Goal: Transaction & Acquisition: Purchase product/service

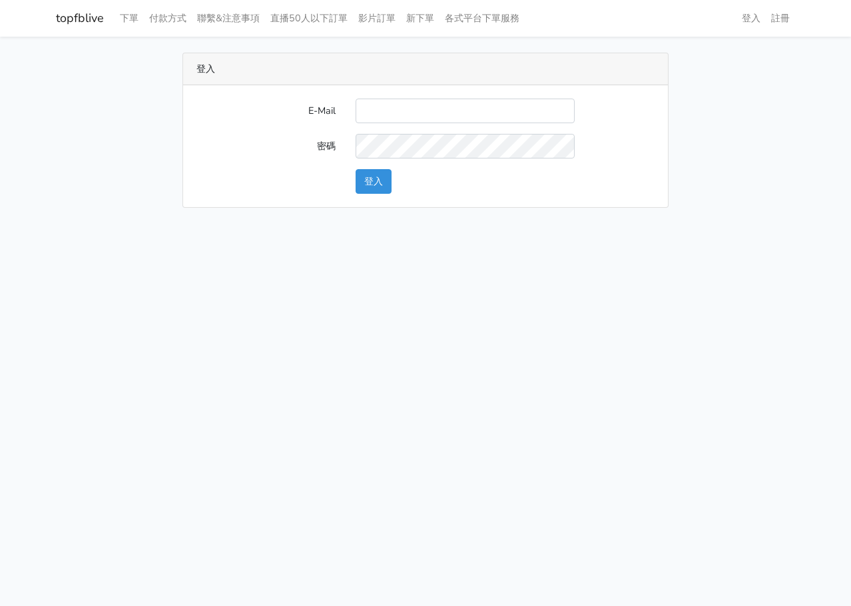
click at [406, 115] on input "E-Mail" at bounding box center [465, 111] width 219 height 25
type input "L123572232@gmail.com"
click at [358, 185] on button "登入" at bounding box center [374, 181] width 36 height 25
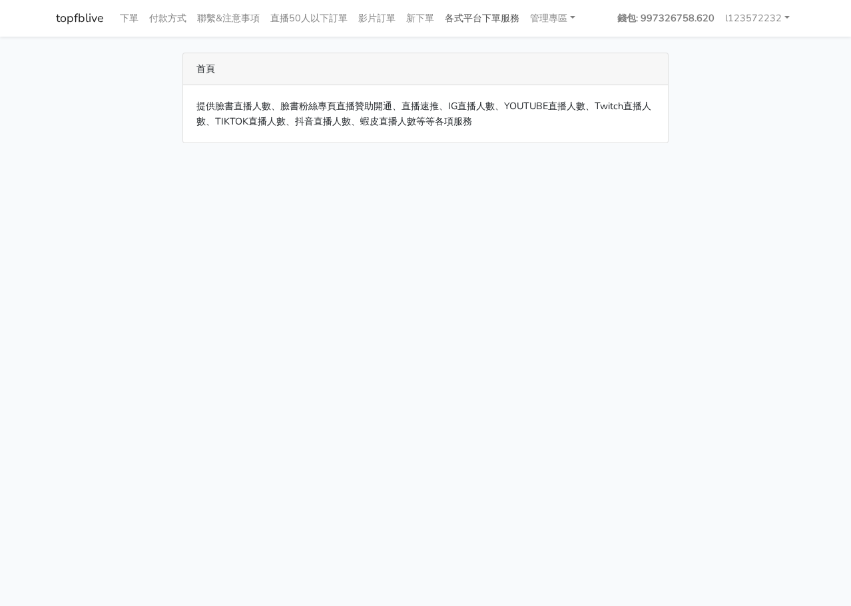
click at [481, 28] on link "各式平台下單服務" at bounding box center [482, 18] width 85 height 26
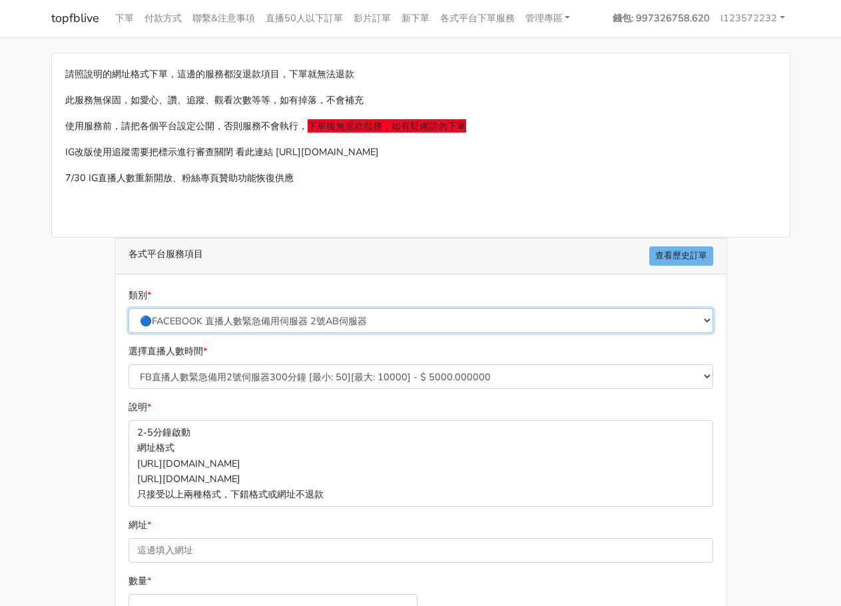
drag, startPoint x: 205, startPoint y: 324, endPoint x: 229, endPoint y: 310, distance: 27.8
click at [205, 324] on select "🔵FACEBOOK 直播人數緊急備用伺服器 2號AB伺服器 🔵FACEBOOK 網軍專用貼文留言 安全保密 🔵FACEBOOK 直播人數緊急備用伺服器 J1 …" at bounding box center [421, 320] width 585 height 25
select select "🔵FACEBOOK 直播人數 AB伺服器"
click at [129, 308] on select "🔵FACEBOOK 直播人數緊急備用伺服器 2號AB伺服器 🔵FACEBOOK 網軍專用貼文留言 安全保密 🔵FACEBOOK 直播人數緊急備用伺服器 J1 …" at bounding box center [421, 320] width 585 height 25
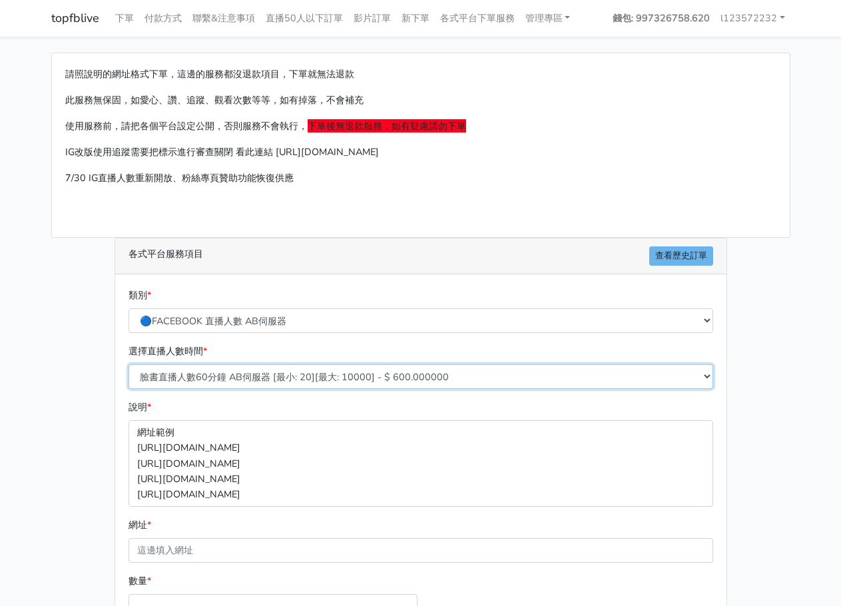
click at [307, 384] on select "臉書直播人數60分鐘 AB伺服器 [最小: 20][最大: 10000] - $ 600.000000 臉書直播人數90分鐘 AB伺服器 [最小: 20][最…" at bounding box center [421, 376] width 585 height 25
select select "613"
click at [129, 364] on select "臉書直播人數60分鐘 AB伺服器 [最小: 20][最大: 10000] - $ 600.000000 臉書直播人數90分鐘 AB伺服器 [最小: 20][最…" at bounding box center [421, 376] width 585 height 25
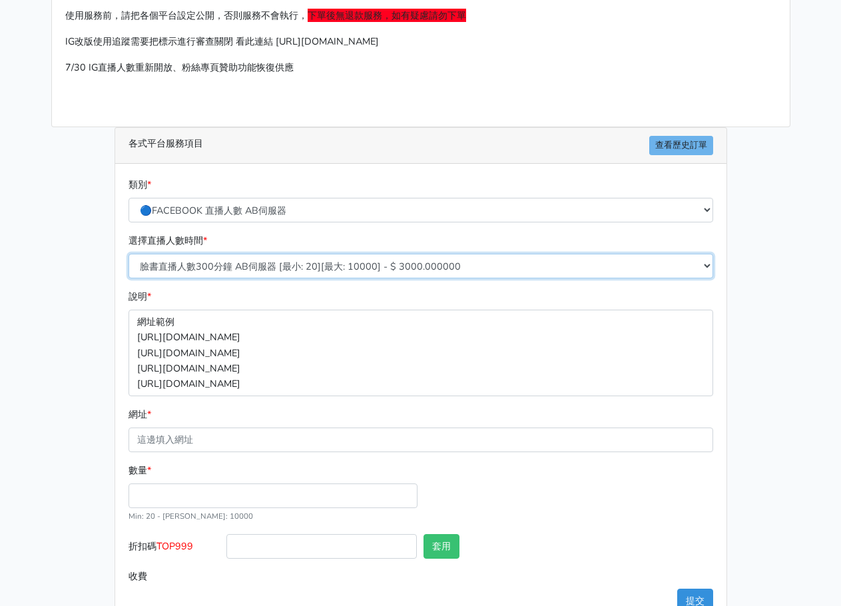
scroll to position [148, 0]
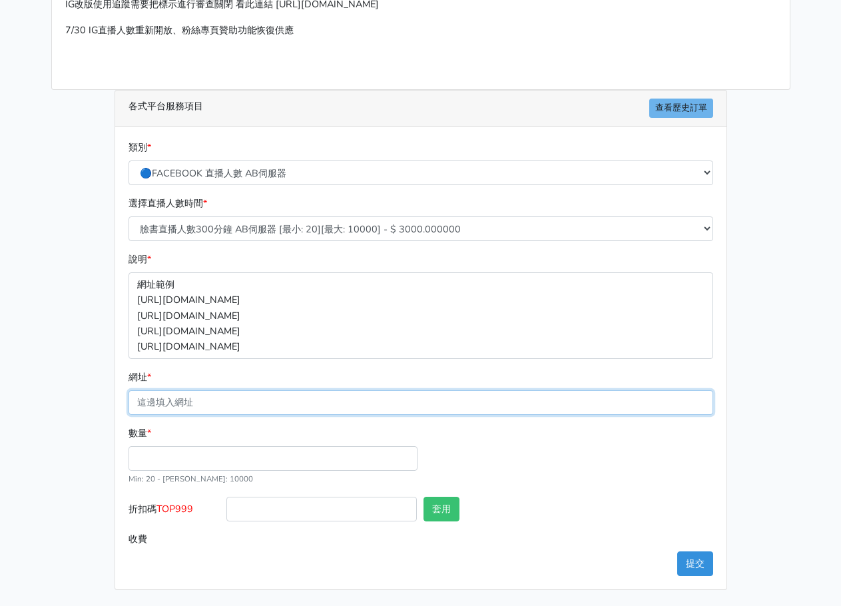
click at [287, 402] on input "網址 *" at bounding box center [421, 402] width 585 height 25
paste input "[URL][DOMAIN_NAME]"
type input "[URL][DOMAIN_NAME]"
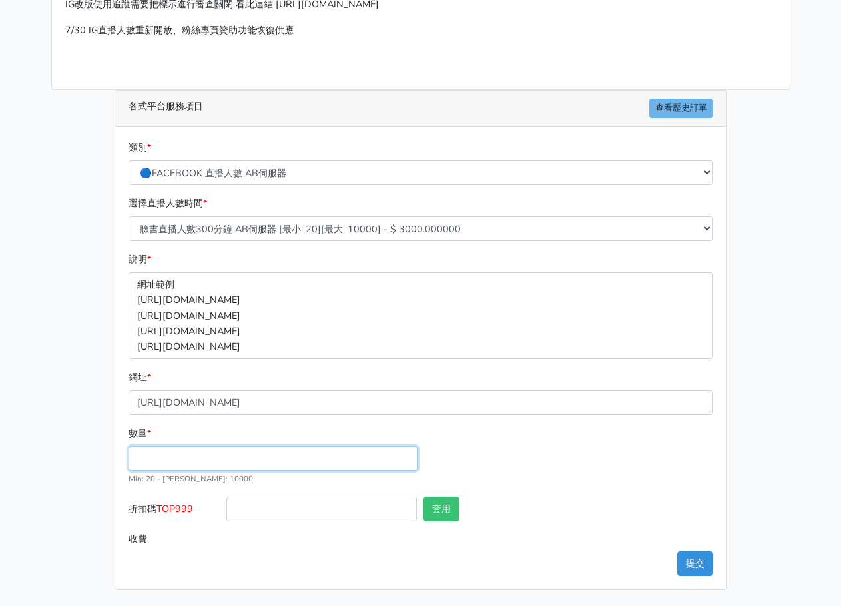
click at [271, 446] on input "數量 *" at bounding box center [273, 458] width 289 height 25
type input "35"
type input "105.000"
click at [541, 448] on div "數量 * 35 Min: 20 - Max: 10000" at bounding box center [420, 461] width 591 height 71
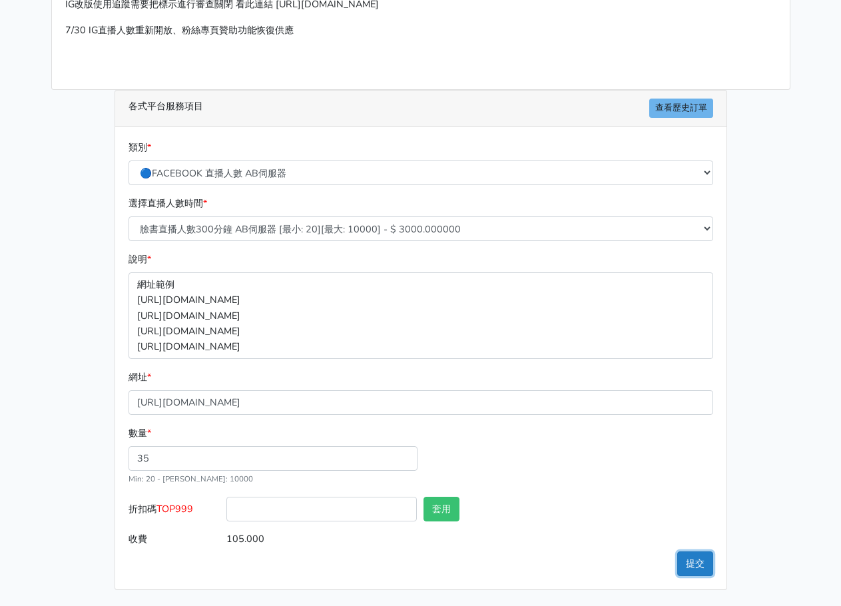
click at [685, 567] on button "提交" at bounding box center [695, 563] width 36 height 25
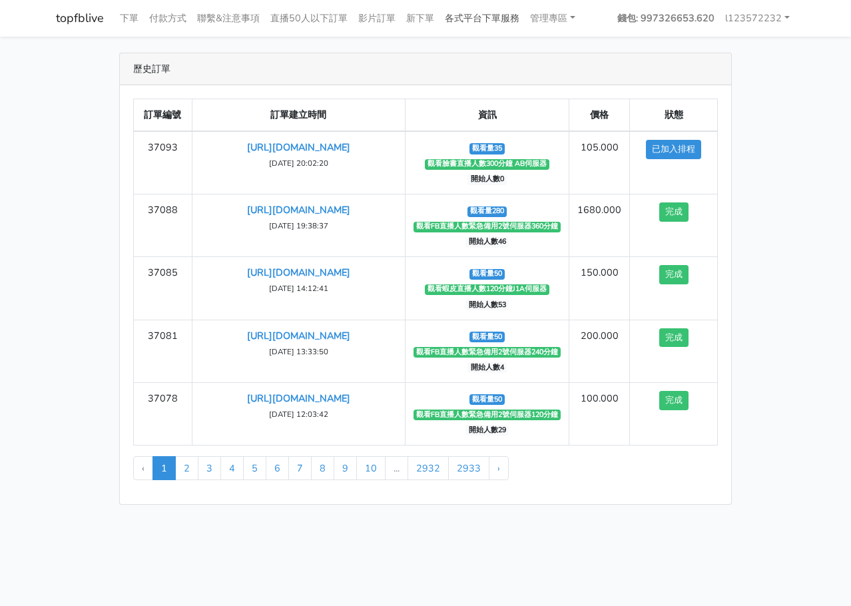
click at [470, 16] on link "各式平台下單服務" at bounding box center [482, 18] width 85 height 26
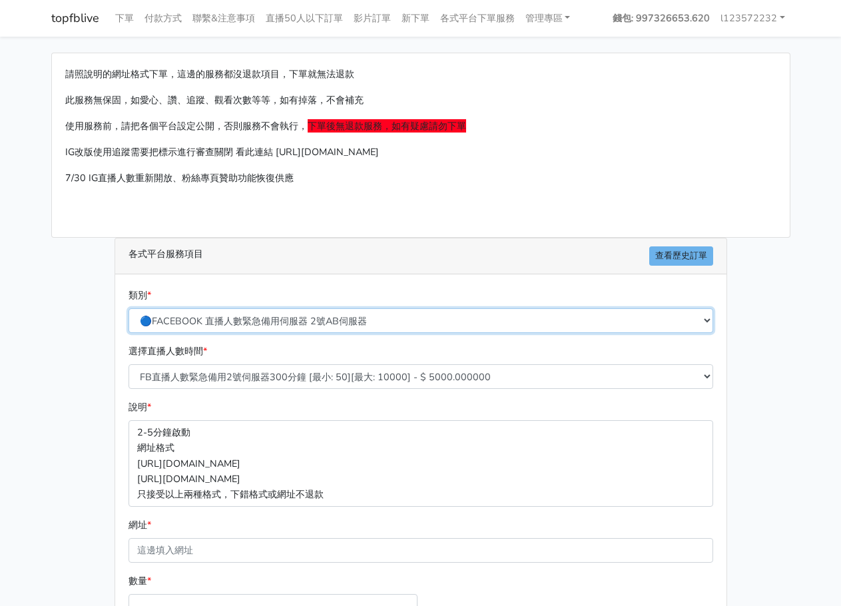
drag, startPoint x: 274, startPoint y: 318, endPoint x: 278, endPoint y: 310, distance: 8.7
click at [274, 318] on select "🔵FACEBOOK 直播人數緊急備用伺服器 2號AB伺服器 🔵FACEBOOK 網軍專用貼文留言 安全保密 🔵FACEBOOK 直播人數緊急備用伺服器 J1 …" at bounding box center [421, 320] width 585 height 25
select select "🔯6/15新增Tiktok直播人數 穩定上人 SC"
click at [129, 308] on select "🔵FACEBOOK 直播人數緊急備用伺服器 2號AB伺服器 🔵FACEBOOK 網軍專用貼文留言 安全保密 🔵FACEBOOK 直播人數緊急備用伺服器 J1 …" at bounding box center [421, 320] width 585 height 25
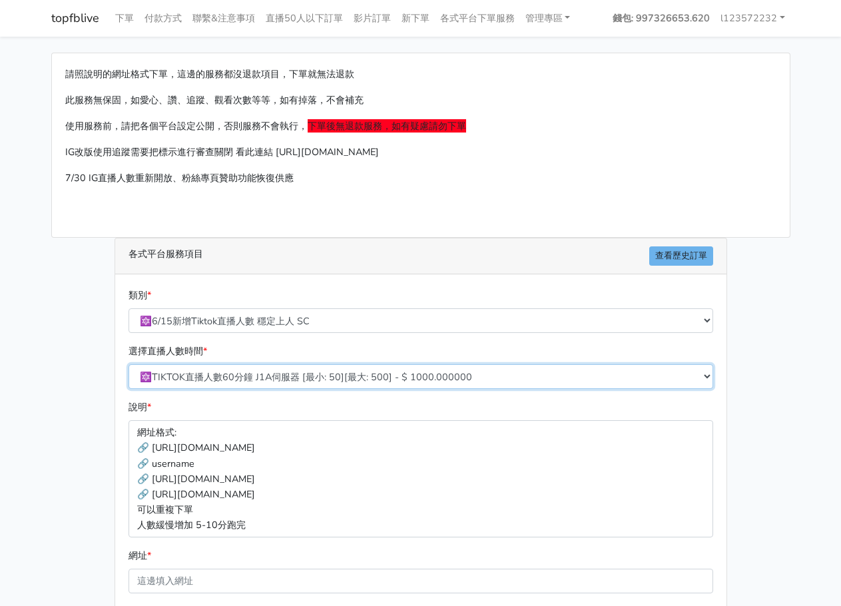
drag, startPoint x: 302, startPoint y: 372, endPoint x: 298, endPoint y: 386, distance: 14.5
click at [302, 372] on select "🔯TIKTOK直播人數60分鐘 J1A伺服器 [最小: 50][最大: 500] - $ 1000.000000 🔯TIKTOK直播人數120分鐘 J1A伺服…" at bounding box center [421, 376] width 585 height 25
select select "541"
click at [129, 364] on select "🔯TIKTOK直播人數60分鐘 J1A伺服器 [最小: 50][最大: 500] - $ 1000.000000 🔯TIKTOK直播人數120分鐘 J1A伺服…" at bounding box center [421, 376] width 585 height 25
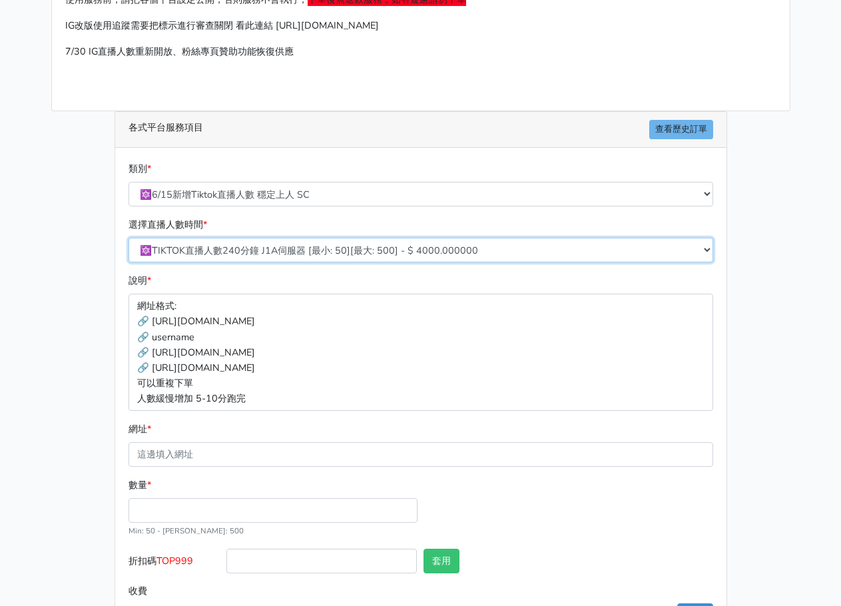
scroll to position [178, 0]
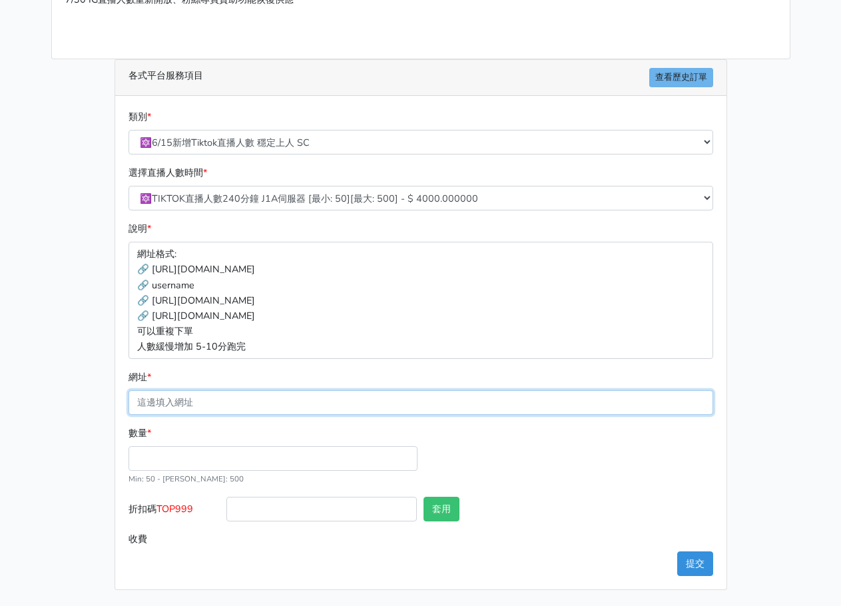
click at [275, 410] on input "網址 *" at bounding box center [421, 402] width 585 height 25
paste input "[URL][DOMAIN_NAME]"
type input "[URL][DOMAIN_NAME]"
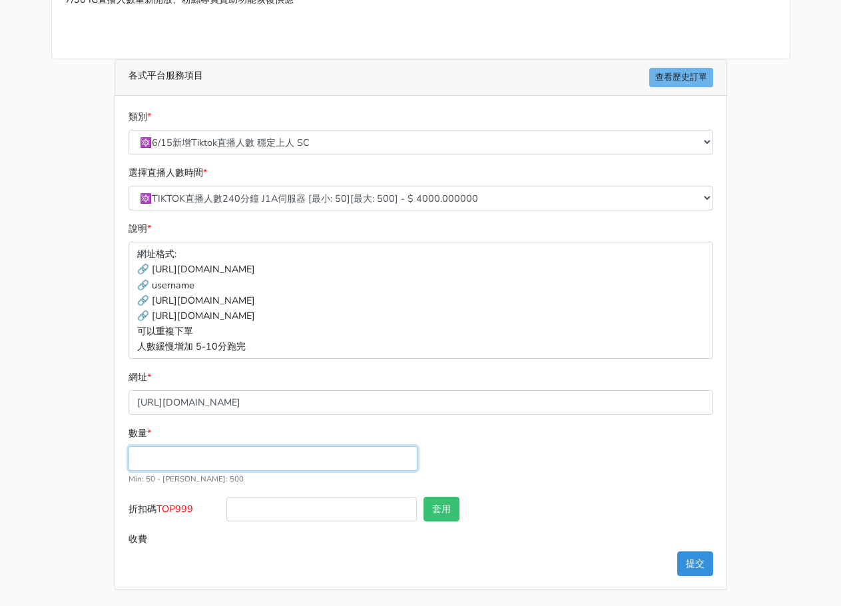
click at [334, 448] on input "數量 *" at bounding box center [273, 458] width 289 height 25
type input "50"
type input "200.000"
click at [547, 441] on div "數量 * 50 Min: 50 - [PERSON_NAME]: 500" at bounding box center [420, 461] width 591 height 71
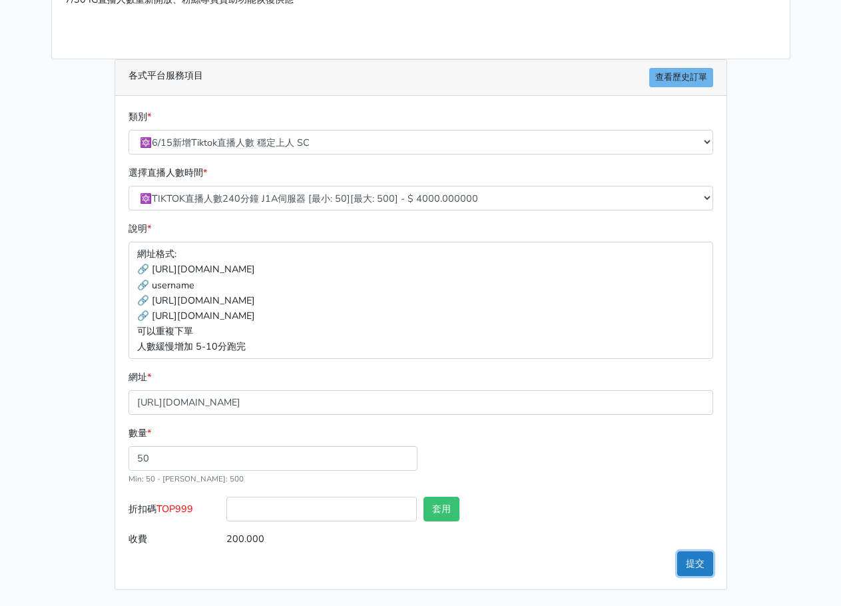
click at [677, 561] on button "提交" at bounding box center [695, 563] width 36 height 25
